Goal: Obtain resource: Download file/media

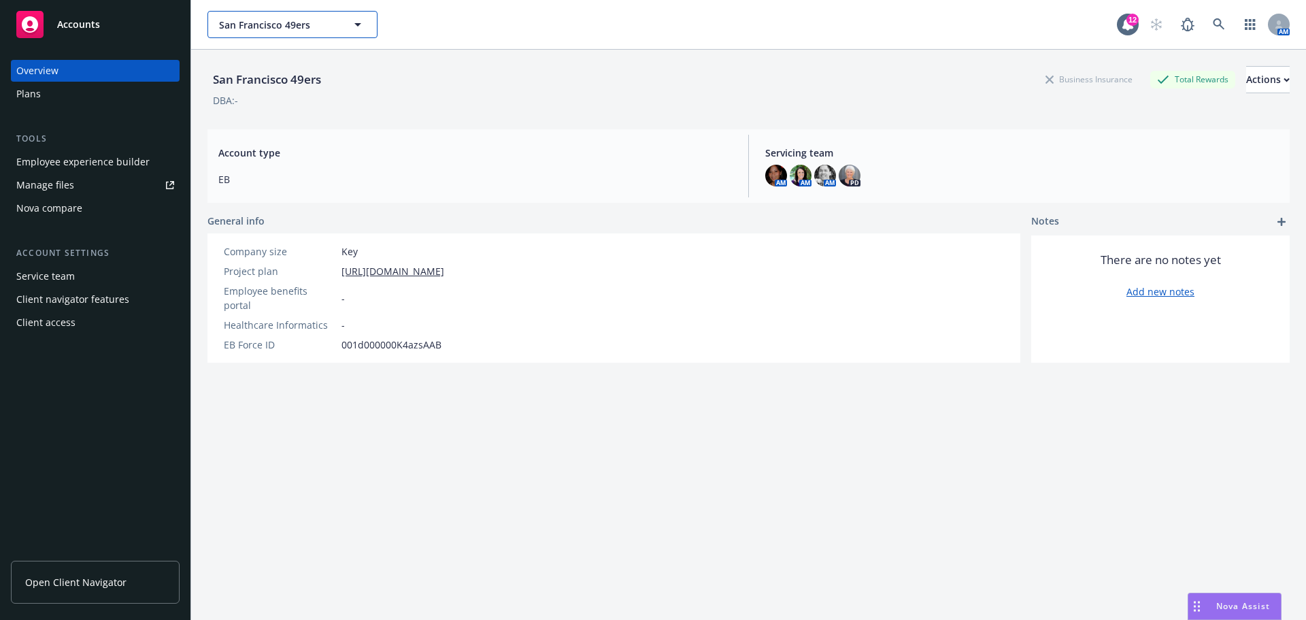
click at [322, 20] on span "San Francisco 49ers" at bounding box center [278, 25] width 118 height 14
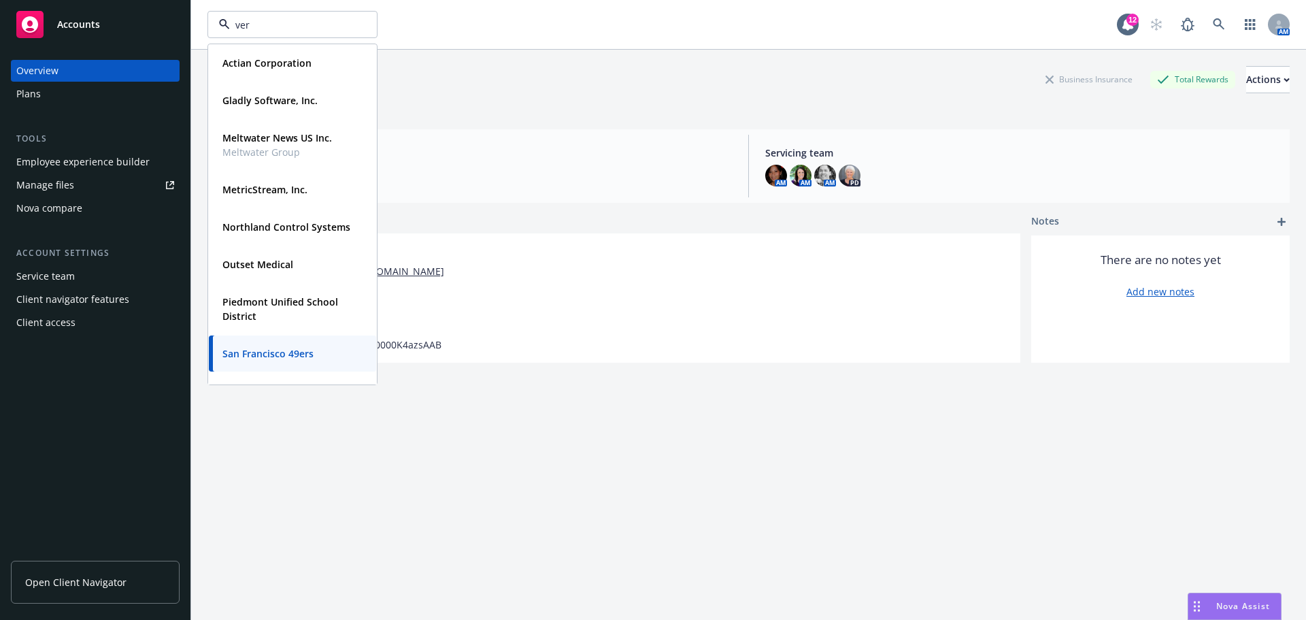
type input "[PERSON_NAME]"
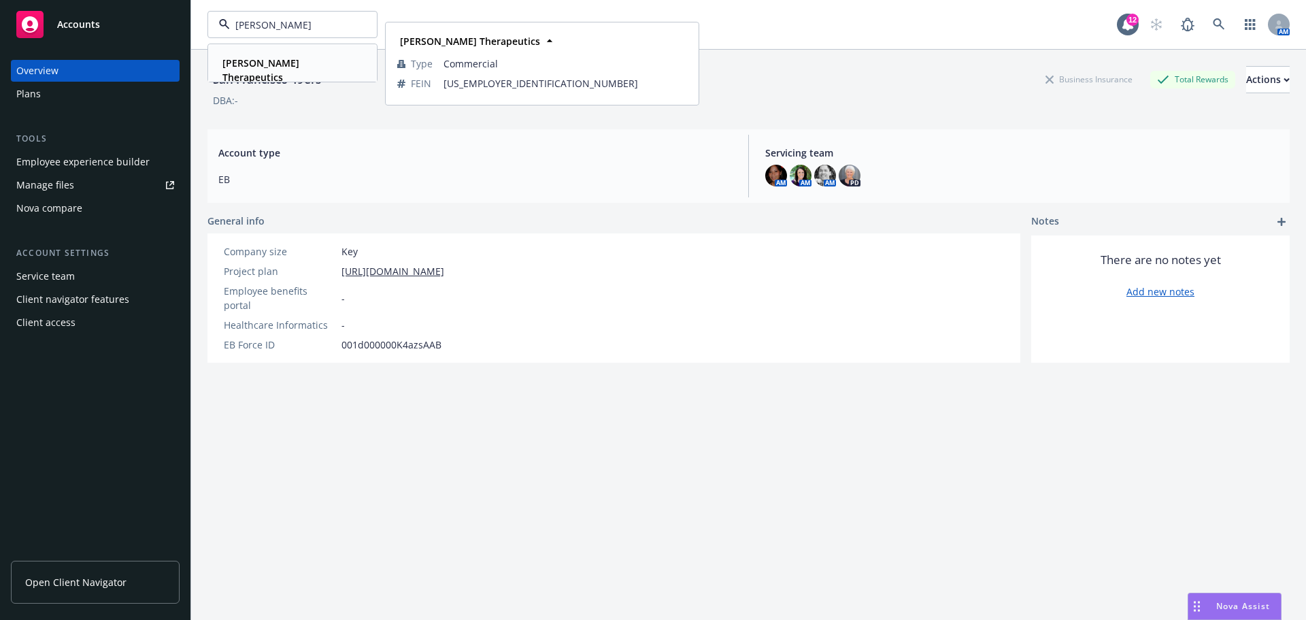
click at [290, 67] on strong "[PERSON_NAME] Therapeutics" at bounding box center [260, 69] width 77 height 27
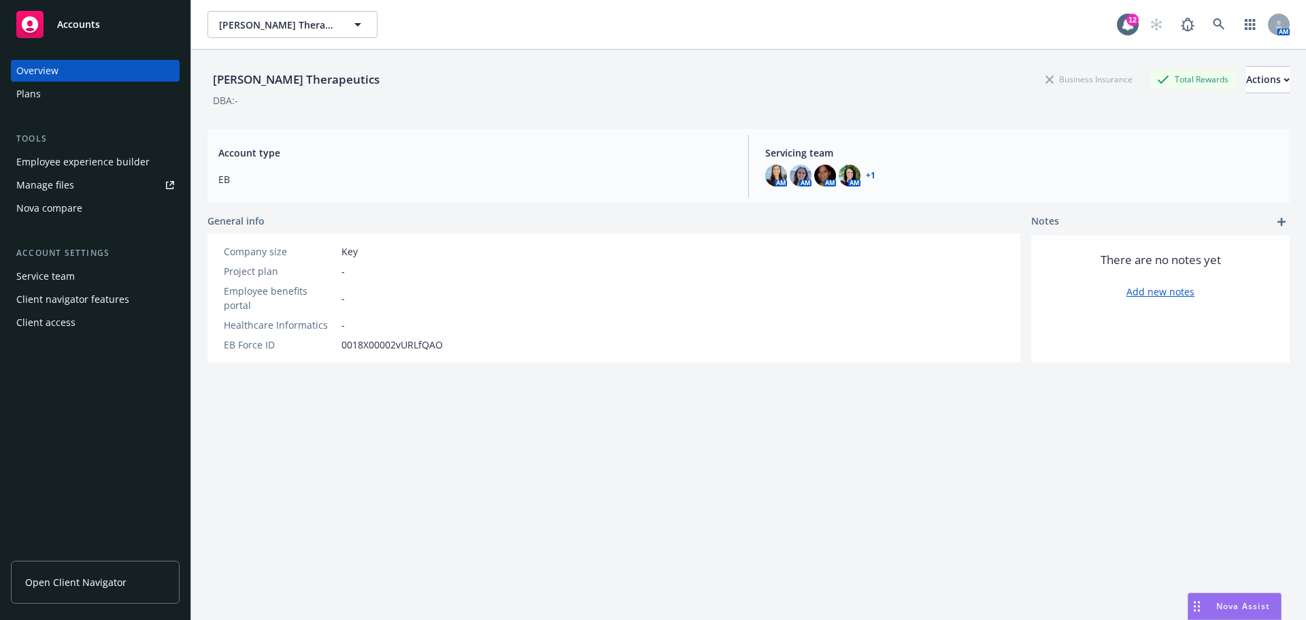
click at [42, 90] on div "Plans" at bounding box center [95, 94] width 158 height 22
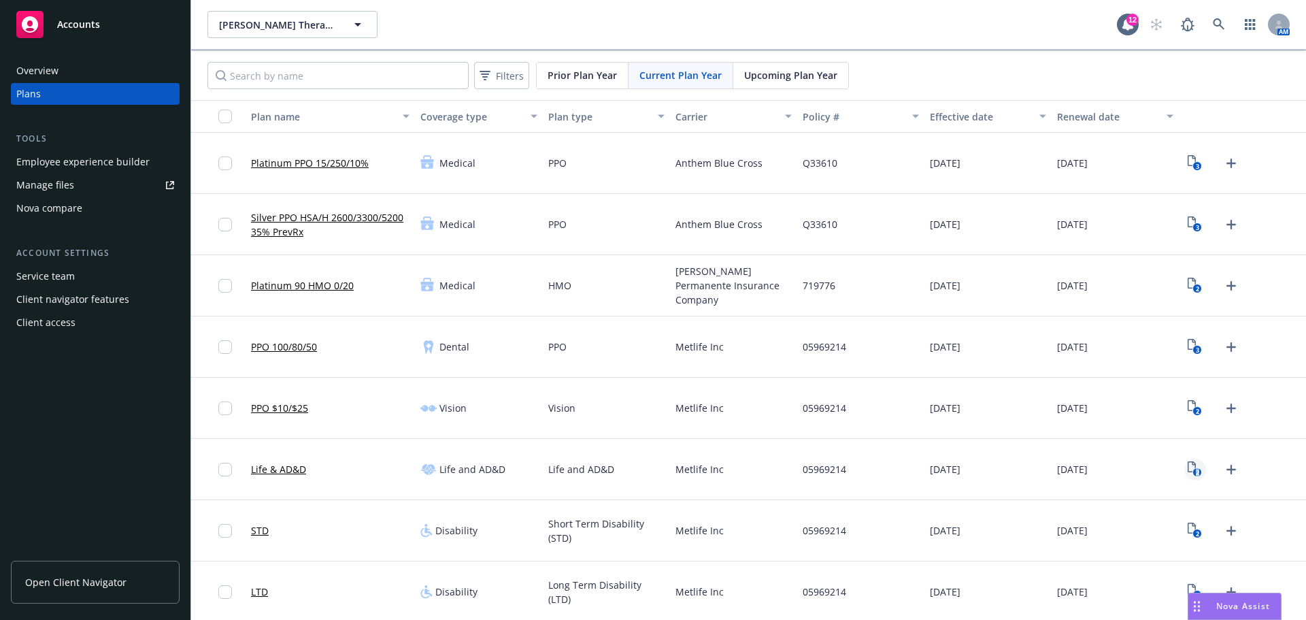
click at [1188, 468] on icon "2" at bounding box center [1195, 469] width 14 height 16
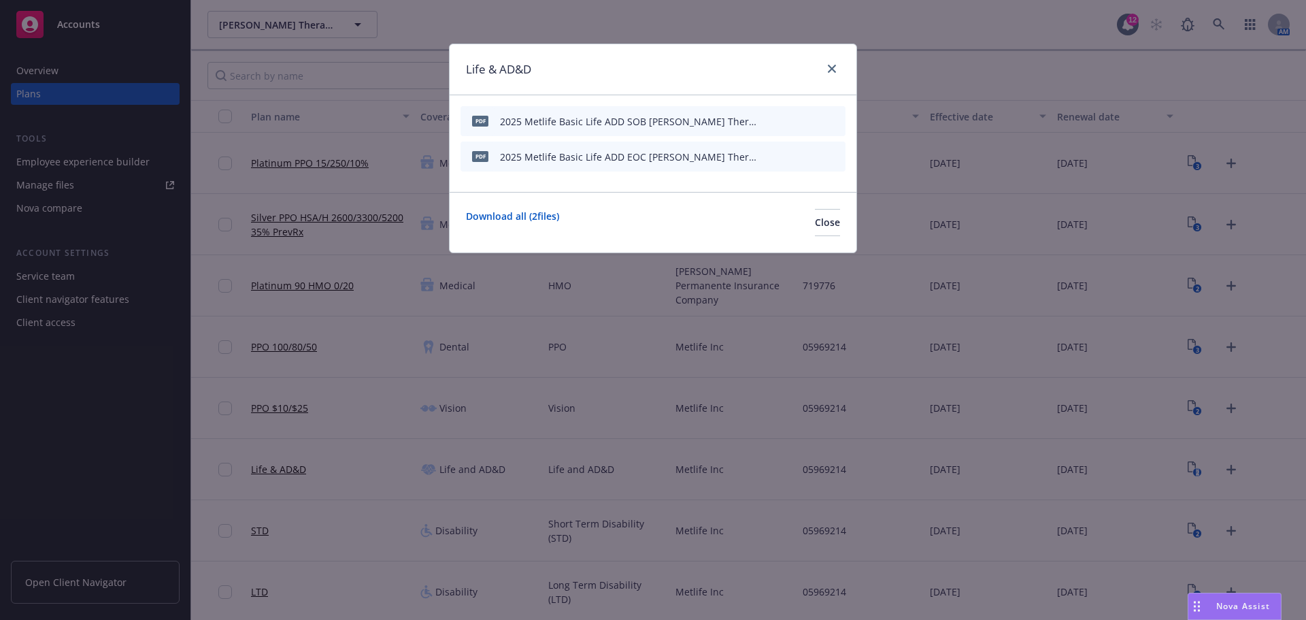
click at [792, 120] on icon "download file" at bounding box center [788, 120] width 11 height 11
click at [826, 70] on link "close" at bounding box center [832, 69] width 16 height 16
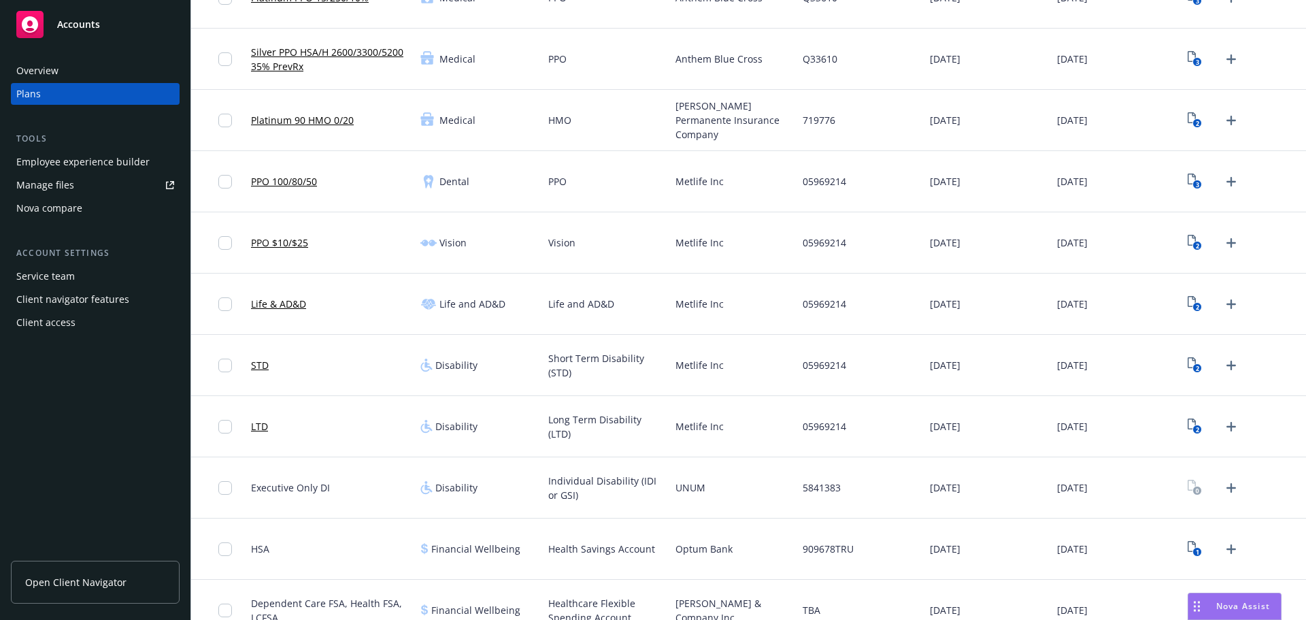
scroll to position [163, 0]
click at [276, 307] on link "Life & AD&D" at bounding box center [278, 306] width 55 height 14
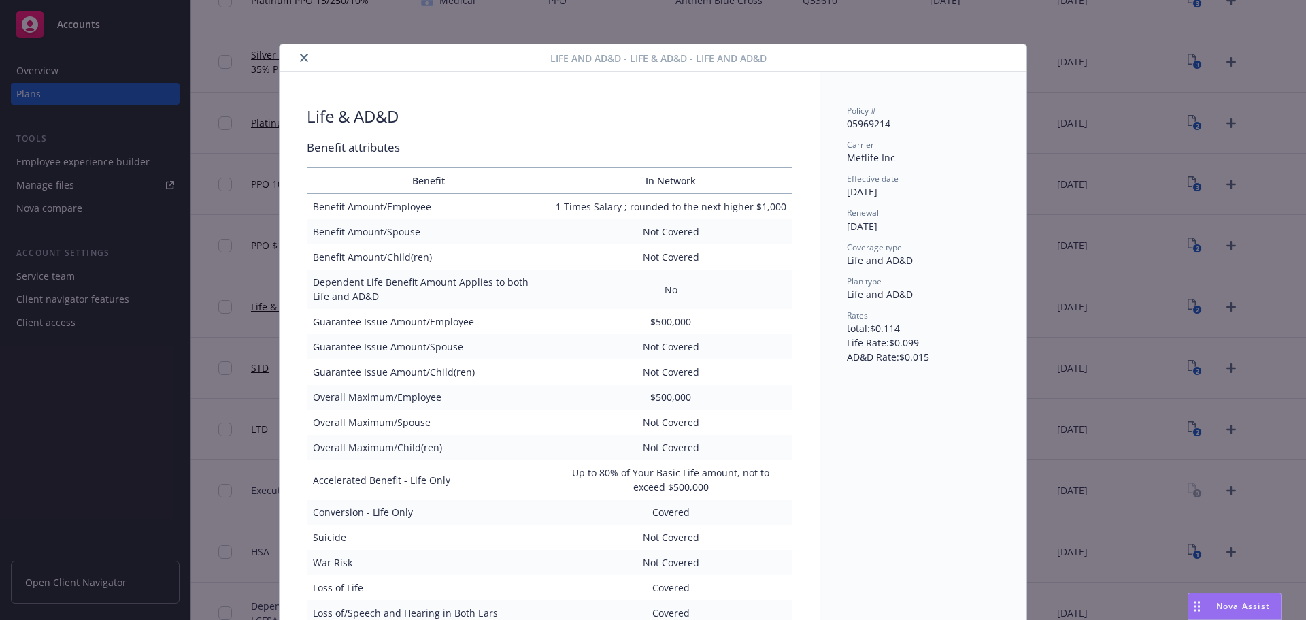
scroll to position [41, 0]
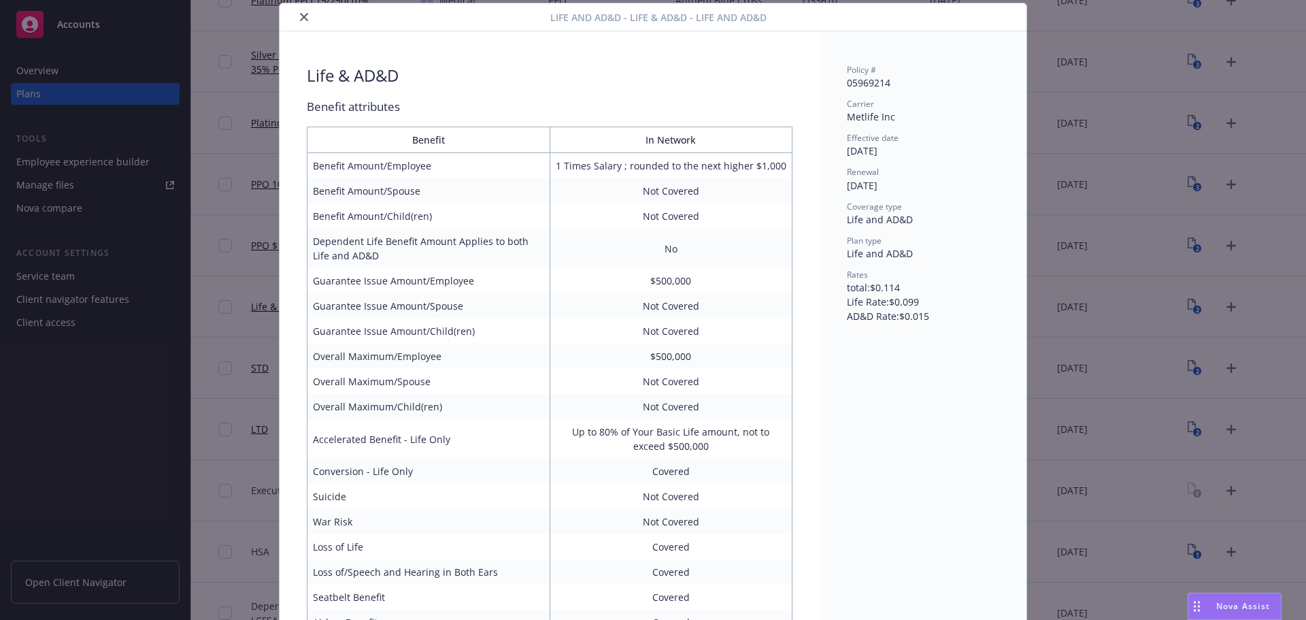
click at [300, 15] on icon "close" at bounding box center [304, 17] width 8 height 8
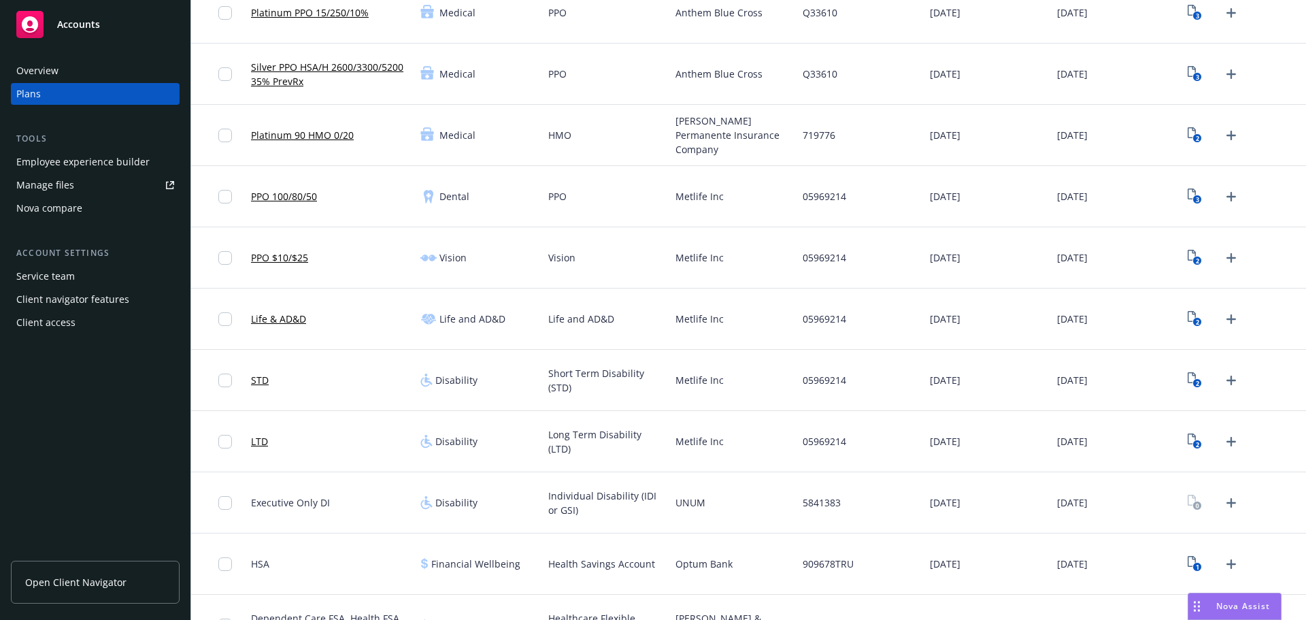
scroll to position [148, 0]
click at [1196, 320] on text "2" at bounding box center [1197, 324] width 3 height 9
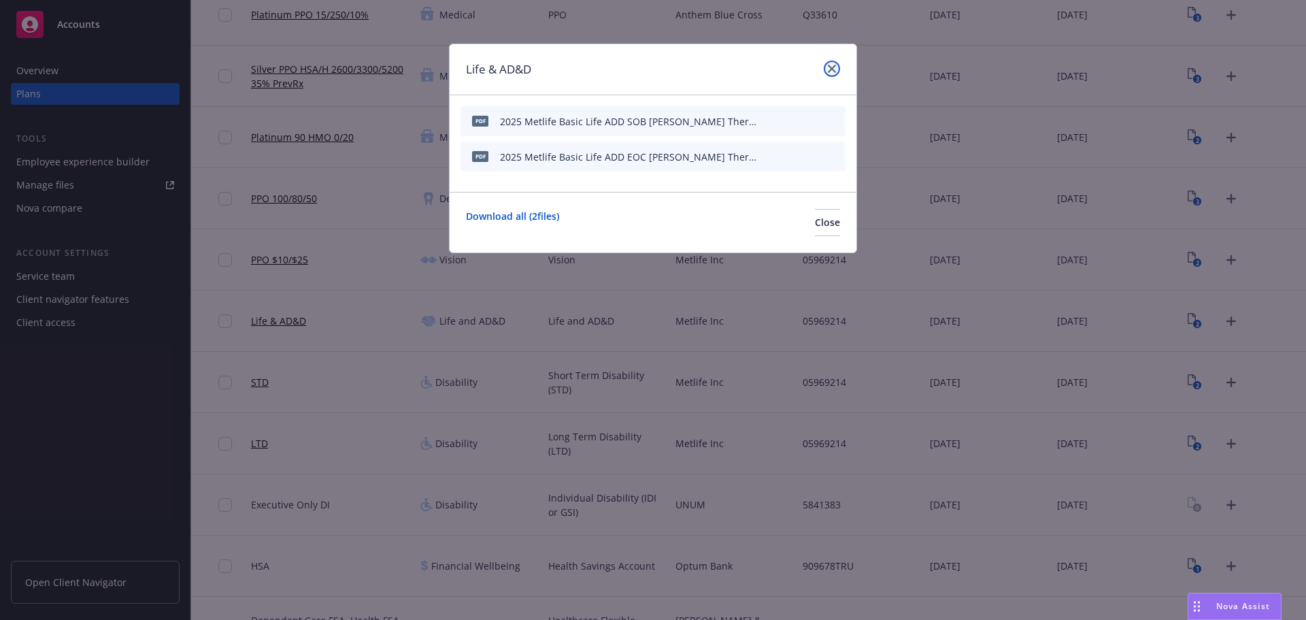
click at [829, 71] on icon "close" at bounding box center [832, 69] width 8 height 8
